Goal: Task Accomplishment & Management: Manage account settings

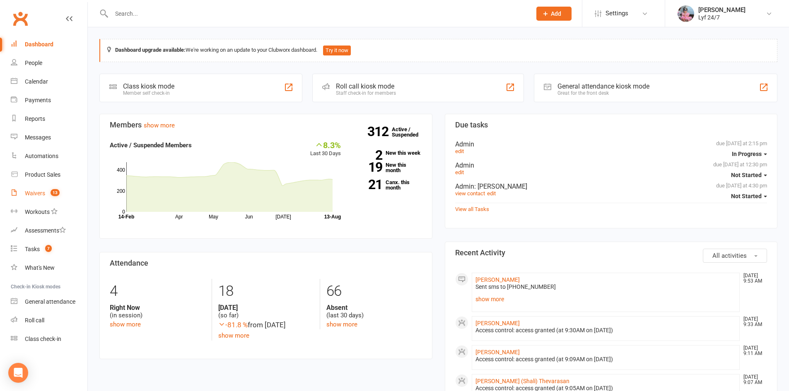
click at [42, 194] on div "Waivers" at bounding box center [35, 193] width 20 height 7
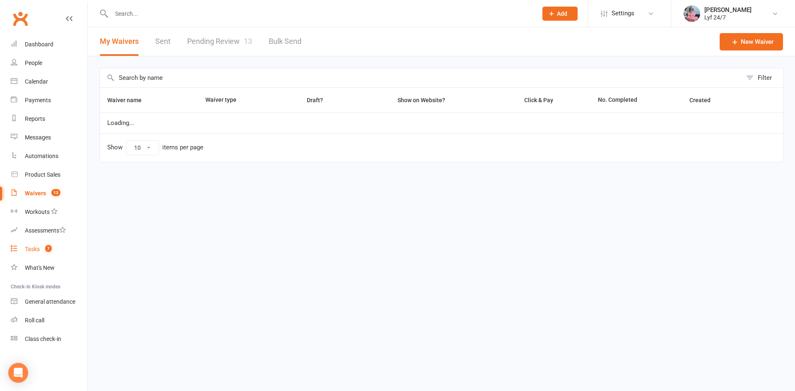
click at [45, 245] on link "Tasks 7" at bounding box center [49, 249] width 77 height 19
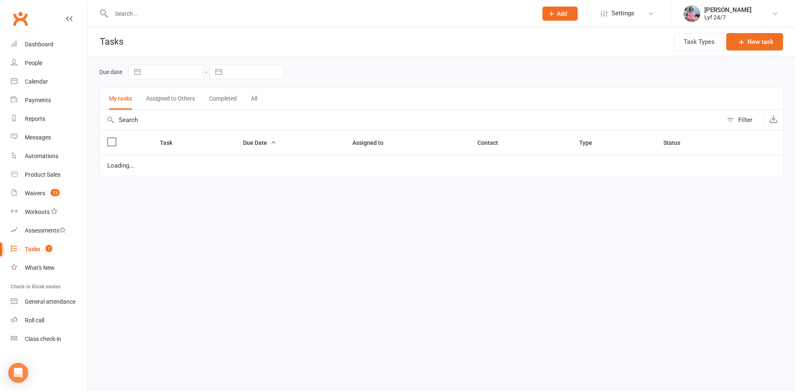
select select "started"
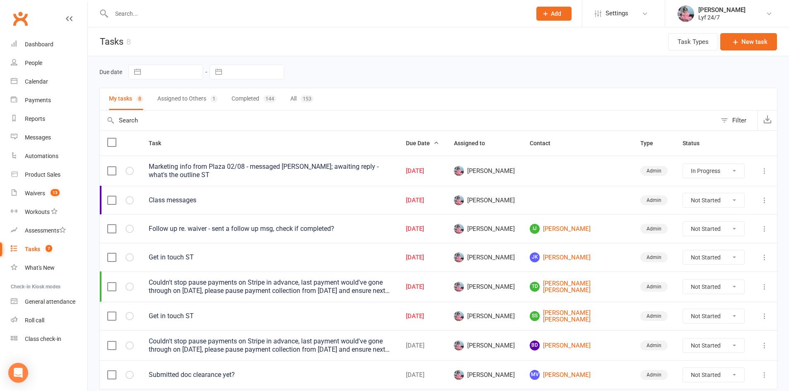
click at [252, 92] on button "Completed 144" at bounding box center [254, 99] width 45 height 22
select select "started"
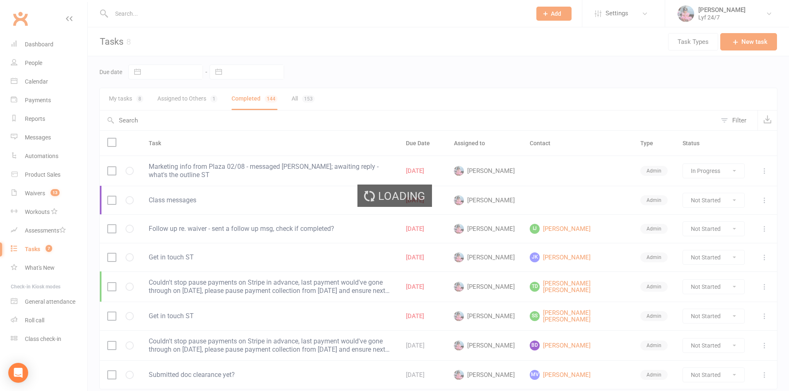
select select "started"
select select "finished"
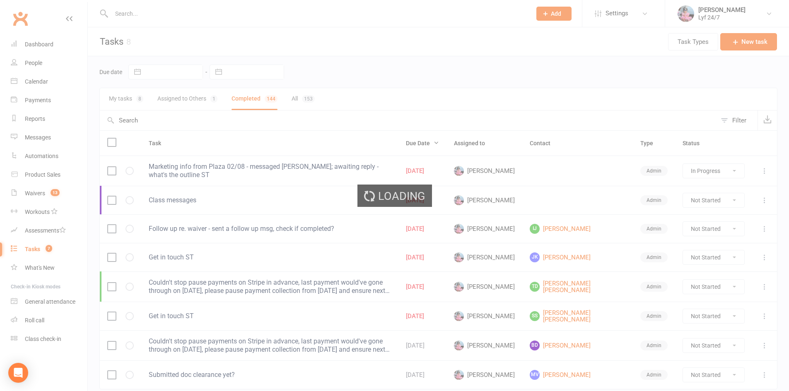
select select "finished"
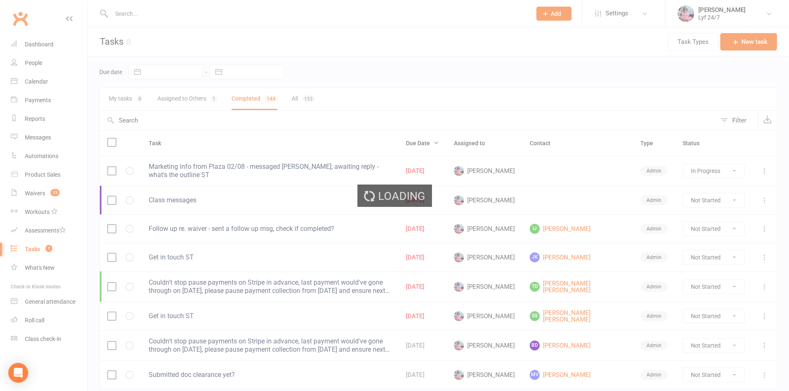
select select "finished"
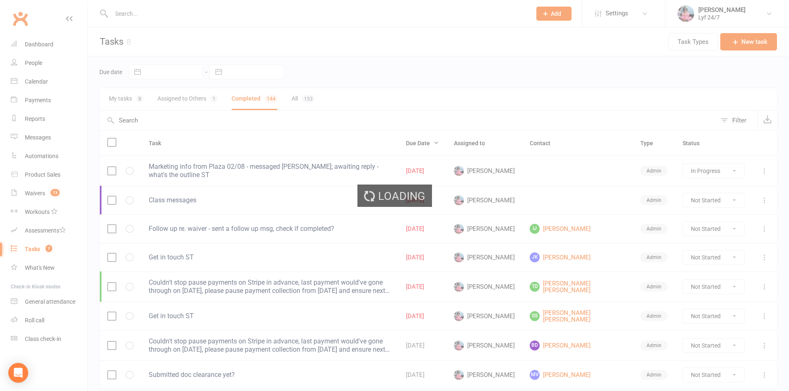
select select "finished"
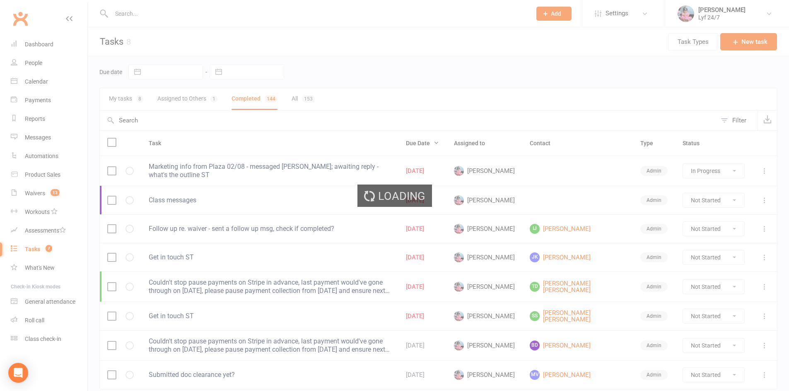
select select "finished"
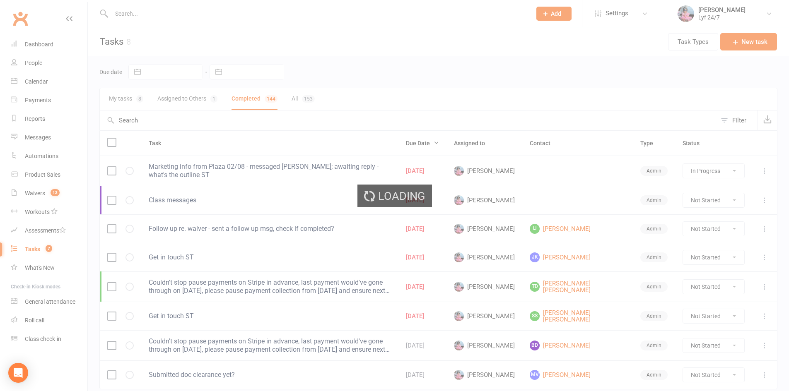
select select "finished"
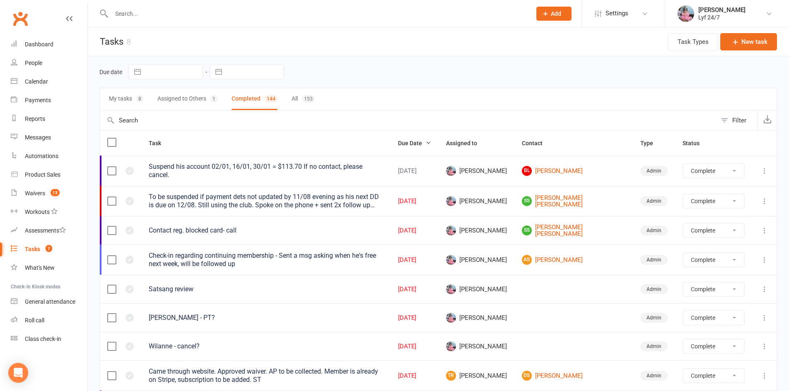
click at [121, 98] on button "My tasks 8" at bounding box center [126, 99] width 34 height 22
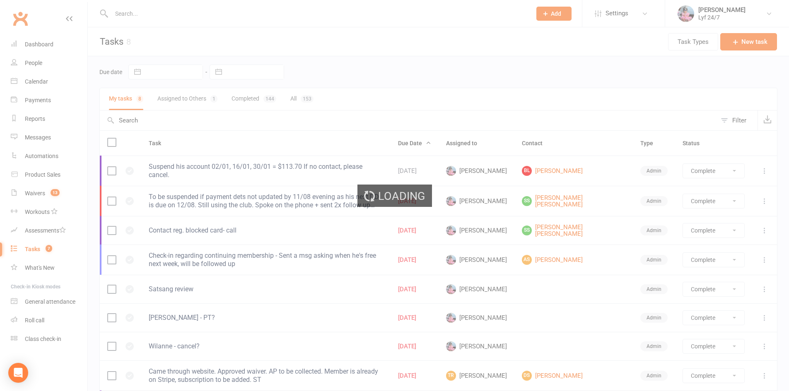
select select "finished"
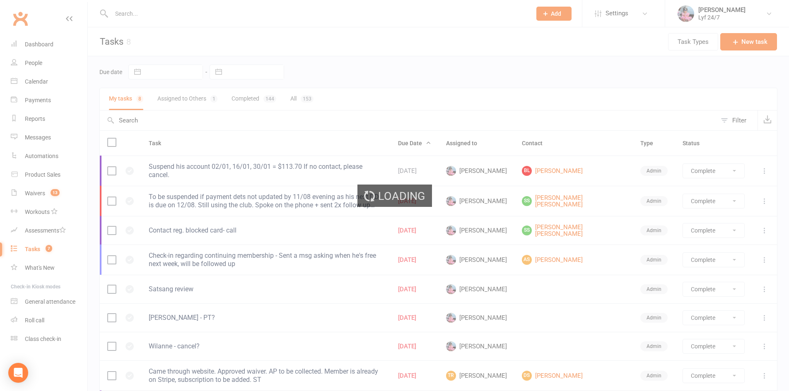
select select "finished"
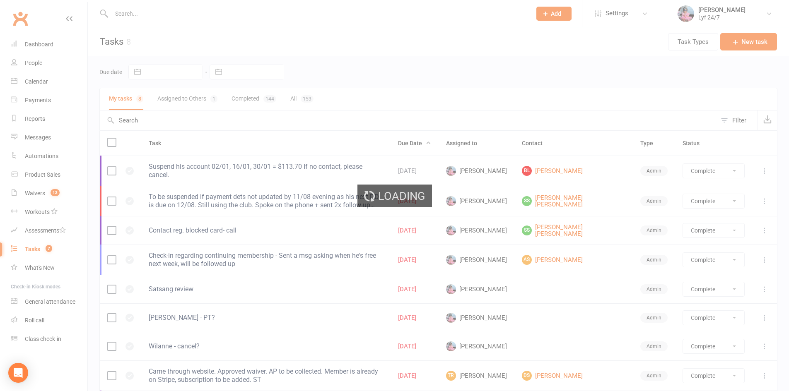
select select "finished"
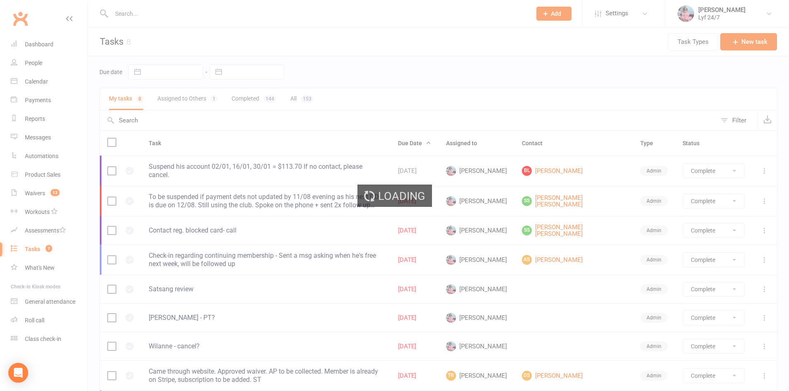
select select "finished"
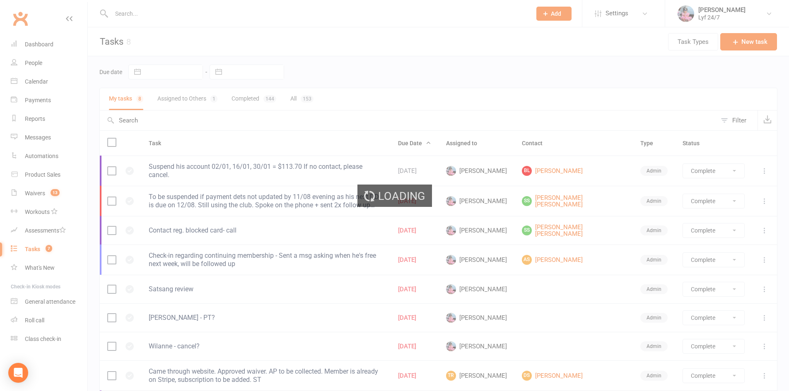
select select "finished"
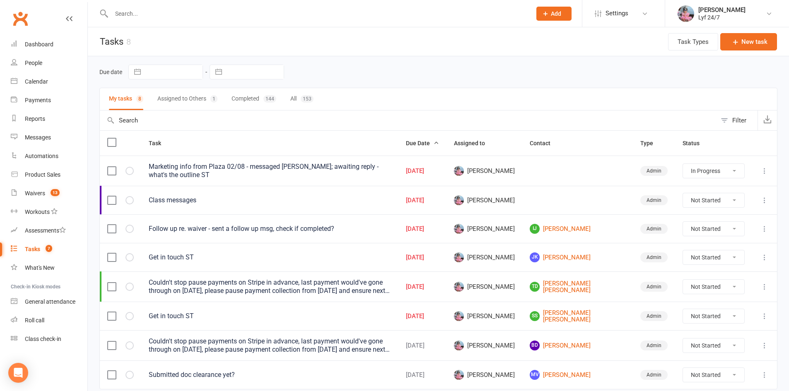
select select "started"
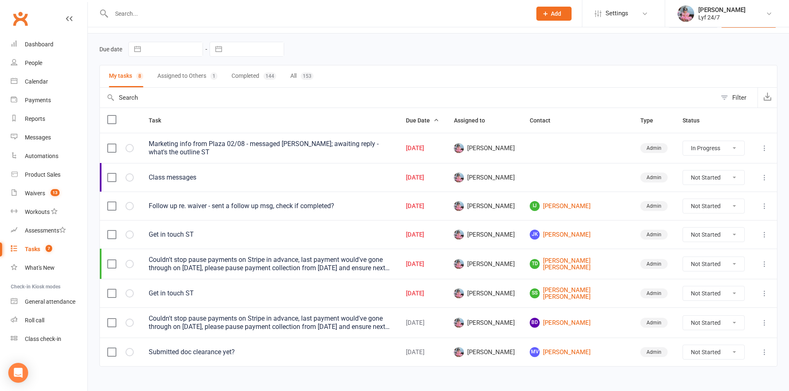
scroll to position [33, 0]
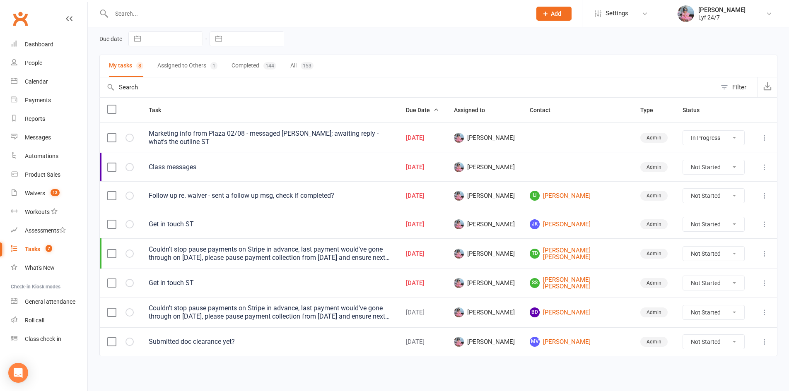
click at [706, 282] on select "Not Started In Progress Waiting Complete" at bounding box center [713, 283] width 61 height 14
click at [683, 276] on select "Not Started In Progress Waiting Complete" at bounding box center [713, 283] width 61 height 14
select select "unstarted"
select select "started"
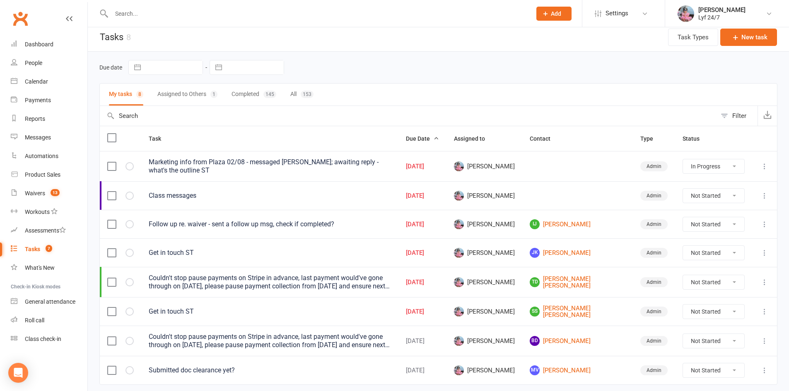
select select "started"
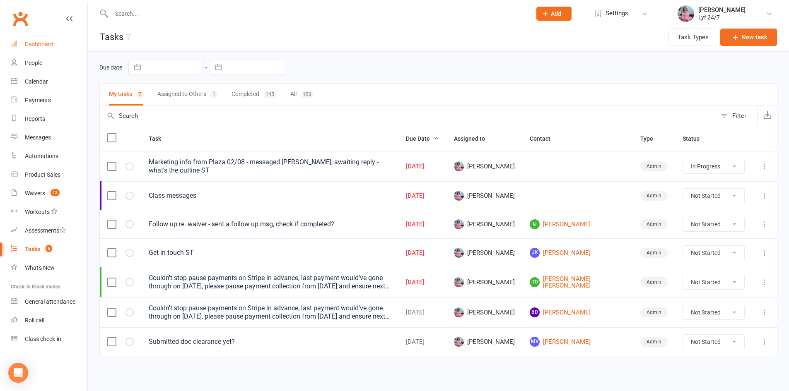
click at [22, 48] on link "Dashboard" at bounding box center [49, 44] width 77 height 19
